Goal: Navigation & Orientation: Go to known website

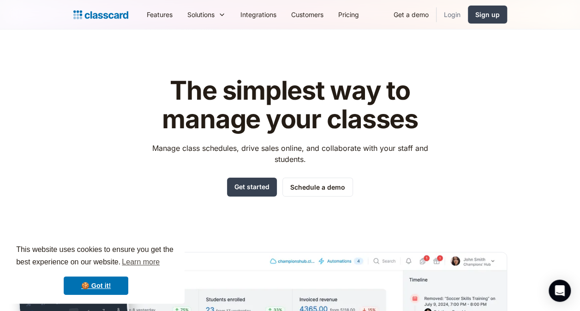
click at [460, 9] on link "Login" at bounding box center [452, 14] width 31 height 21
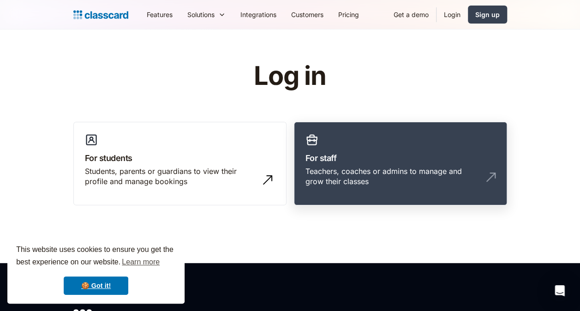
click at [351, 145] on link "For staff Teachers, coaches or admins to manage and grow their classes" at bounding box center [400, 164] width 213 height 84
